Goal: Information Seeking & Learning: Understand process/instructions

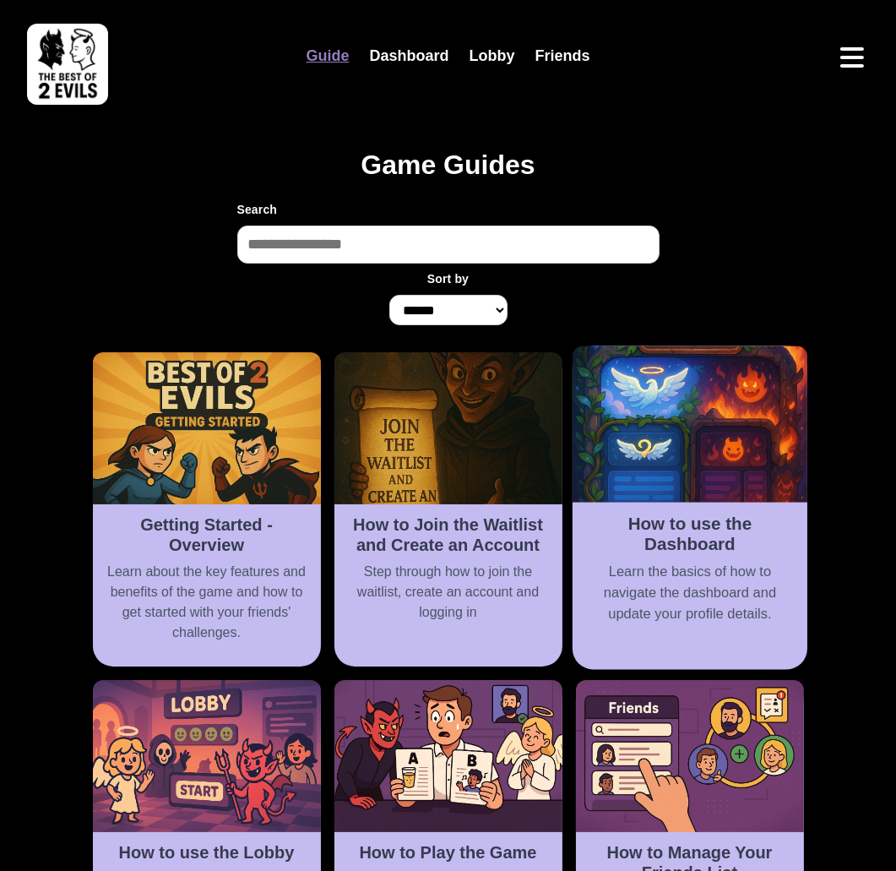
click at [612, 532] on h2 "How to use the Dashboard" at bounding box center [690, 534] width 214 height 41
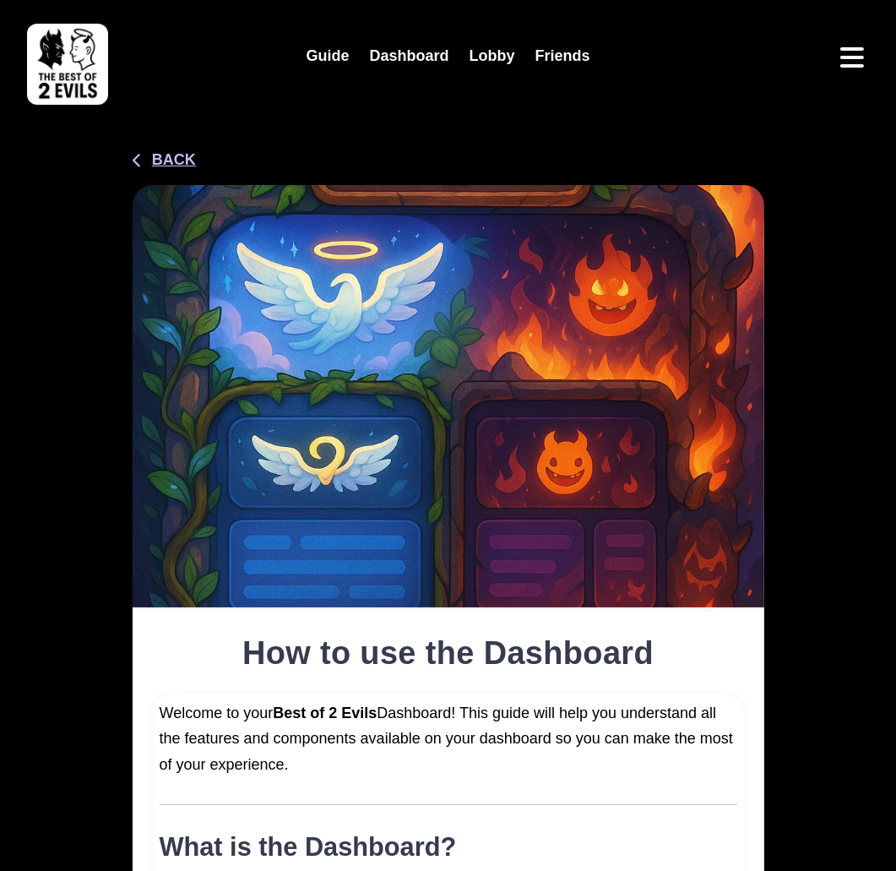
click at [177, 156] on button "Back" at bounding box center [164, 160] width 63 height 23
